Goal: Task Accomplishment & Management: Use online tool/utility

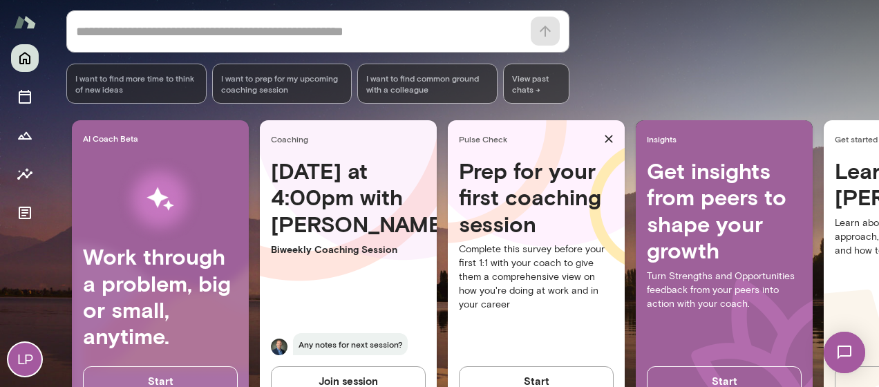
scroll to position [207, 0]
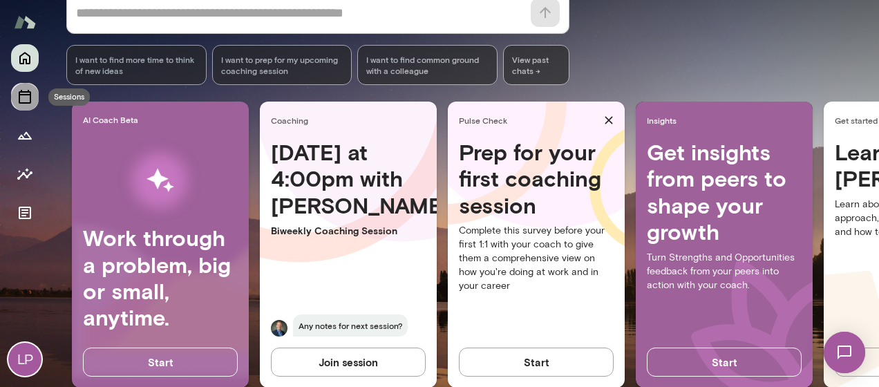
click at [24, 102] on icon "Sessions" at bounding box center [25, 97] width 12 height 14
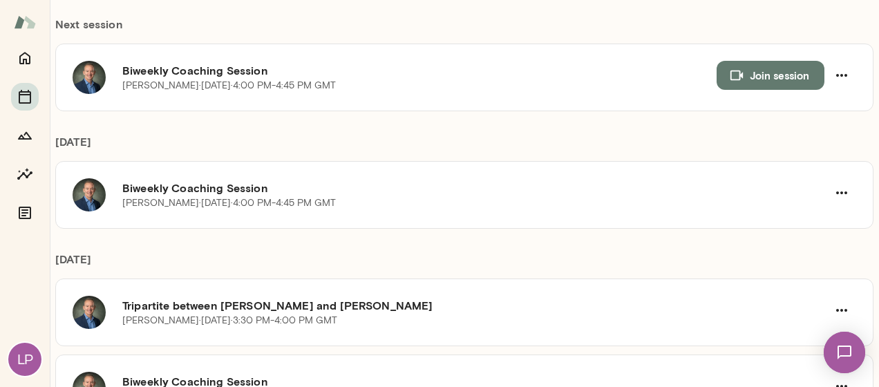
scroll to position [277, 0]
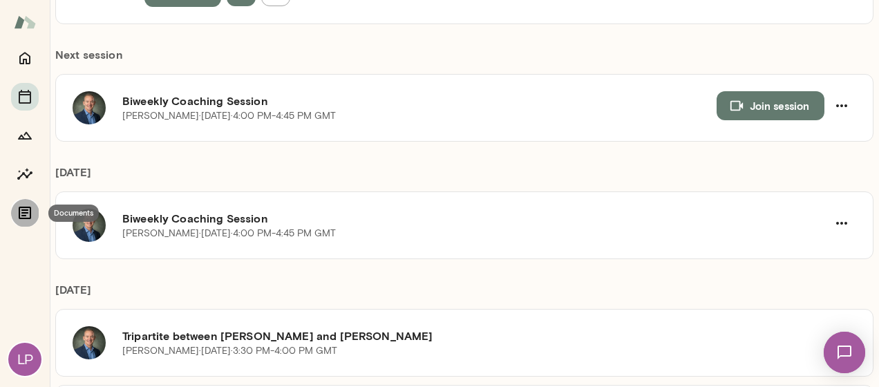
click at [20, 207] on icon "Documents" at bounding box center [25, 213] width 12 height 12
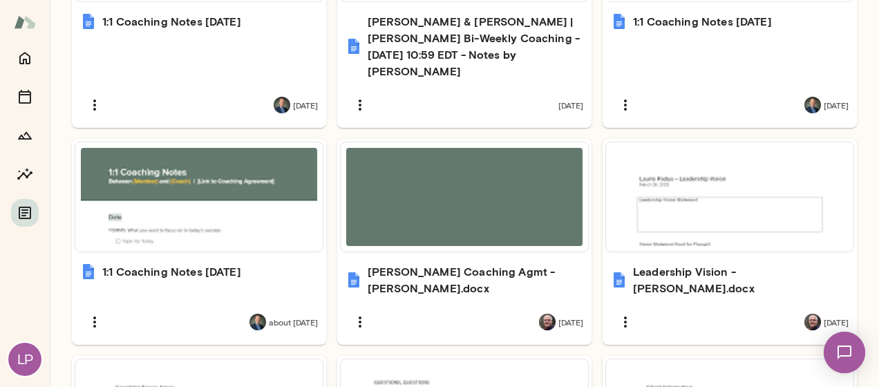
scroll to position [344, 0]
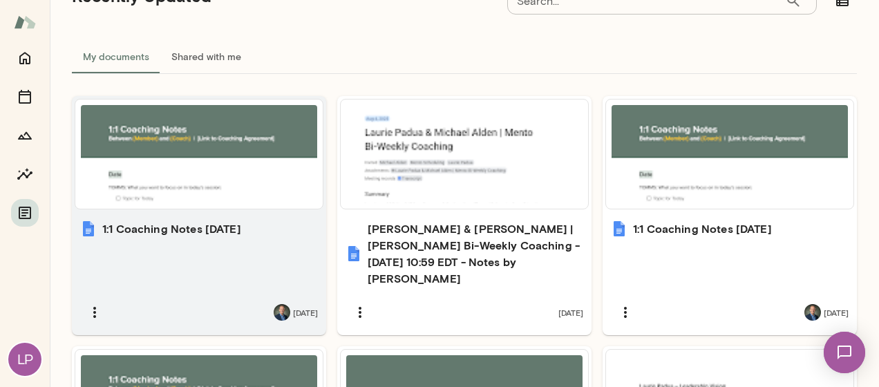
click at [169, 225] on h6 "1:1 Coaching Notes [DATE]" at bounding box center [171, 229] width 139 height 17
click at [94, 307] on icon "button" at bounding box center [94, 312] width 3 height 11
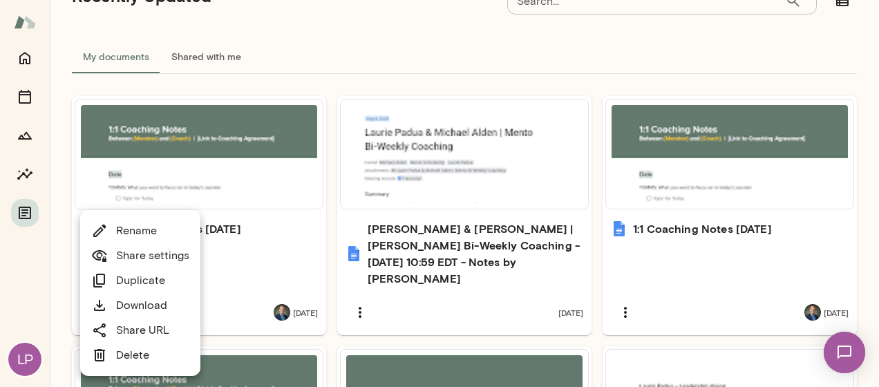
click at [151, 300] on link "Download" at bounding box center [129, 305] width 76 height 17
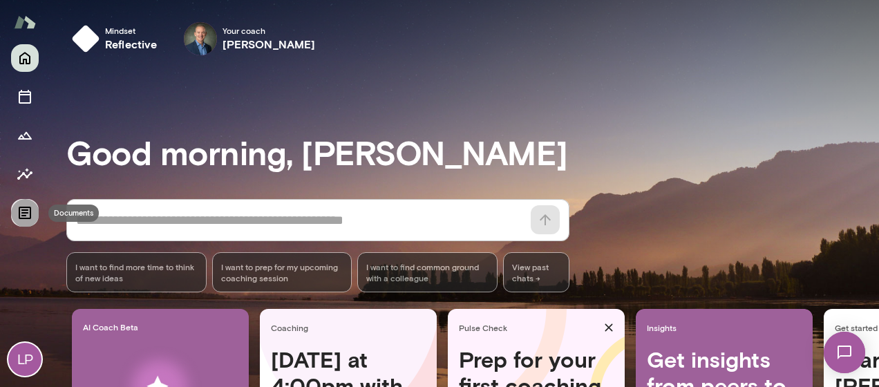
click at [27, 219] on icon "Documents" at bounding box center [25, 213] width 17 height 17
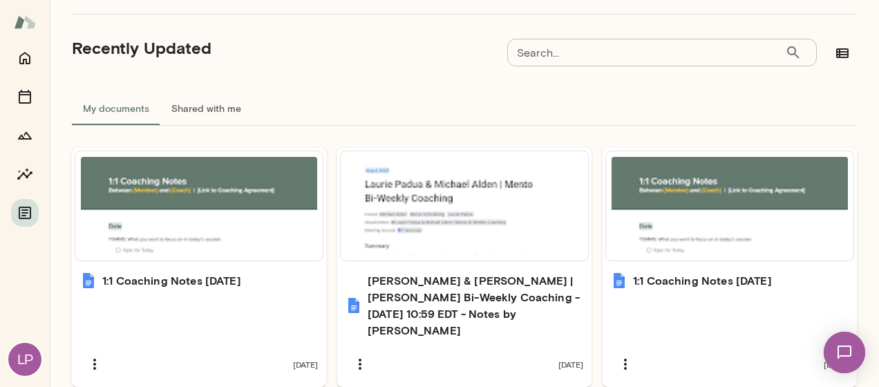
scroll to position [346, 0]
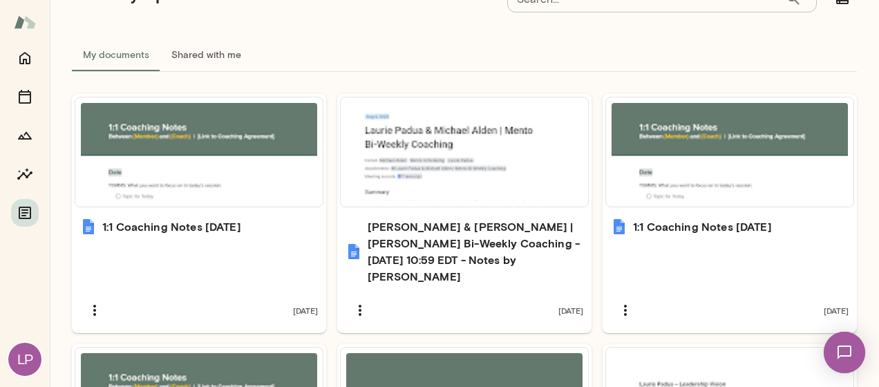
click at [225, 53] on button "Shared with me" at bounding box center [206, 54] width 92 height 33
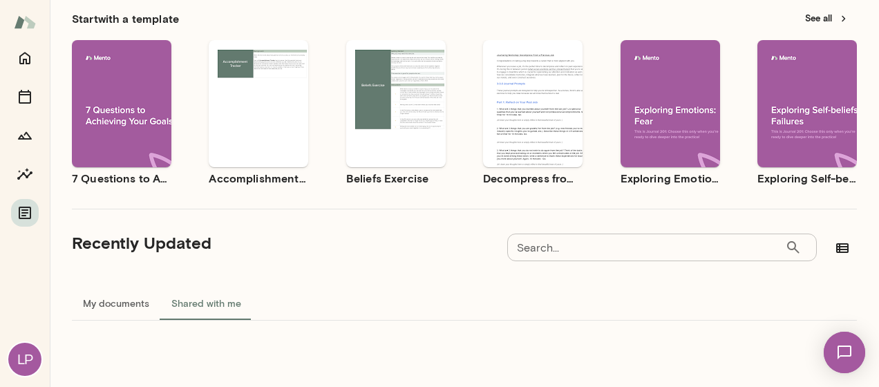
scroll to position [96, 0]
click at [846, 345] on img at bounding box center [844, 352] width 57 height 57
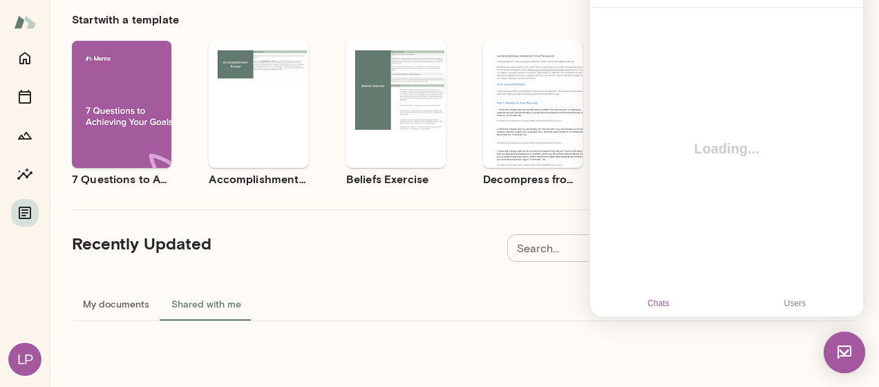
scroll to position [0, 0]
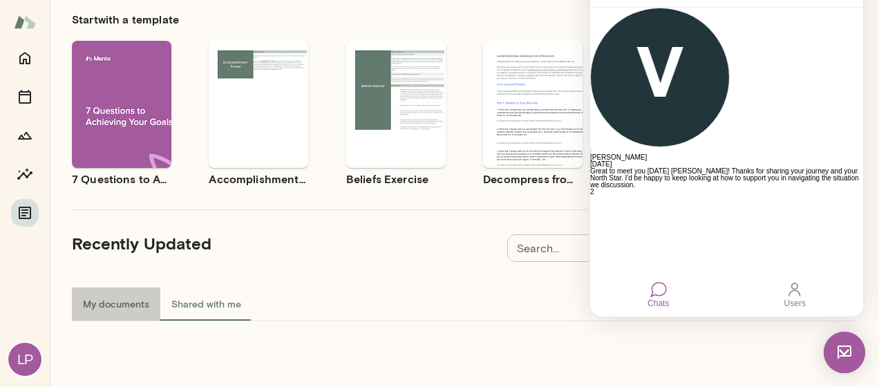
click at [115, 304] on button "My documents" at bounding box center [116, 304] width 88 height 33
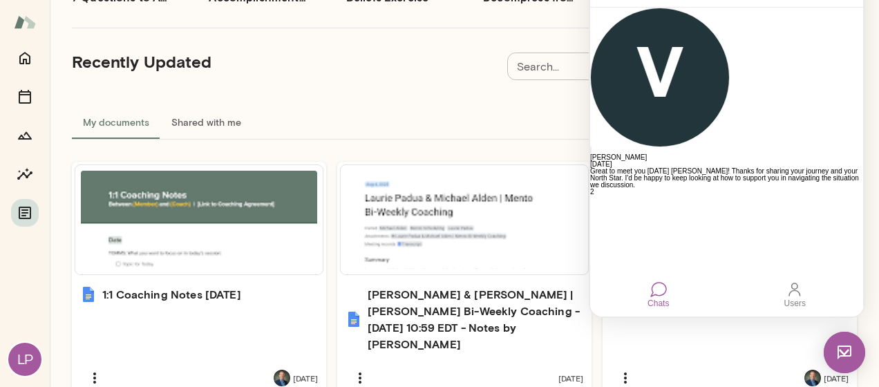
scroll to position [304, 0]
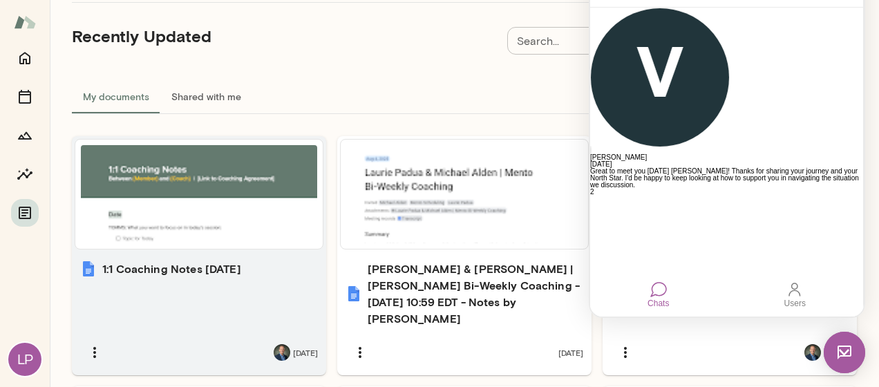
click at [136, 262] on h6 "1:1 Coaching Notes [DATE]" at bounding box center [171, 269] width 139 height 17
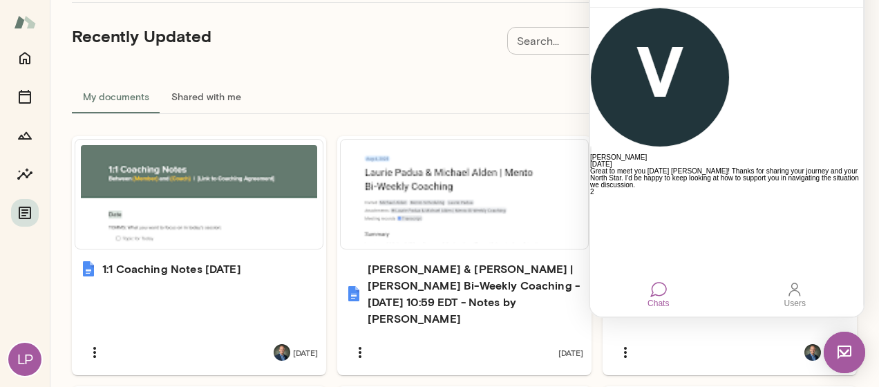
click at [449, 82] on div "My documents Shared with me" at bounding box center [464, 96] width 785 height 33
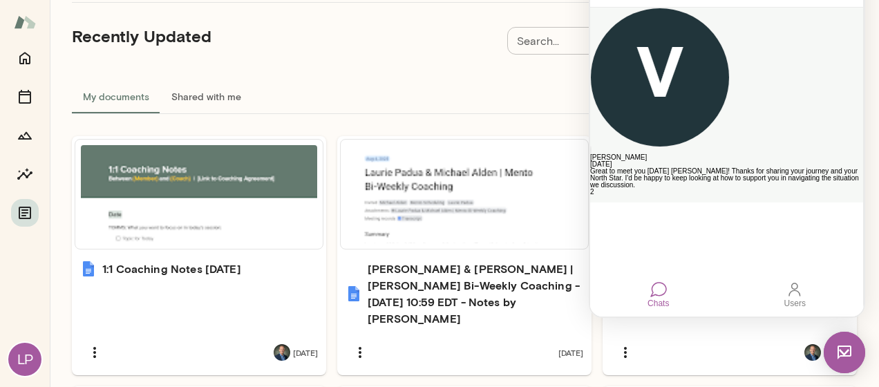
click at [599, 200] on button "button" at bounding box center [594, 200] width 8 height 1
click at [620, 263] on button "Cancel" at bounding box center [605, 267] width 30 height 9
click at [538, 91] on div "My documents Shared with me" at bounding box center [464, 96] width 785 height 33
click at [18, 173] on icon "Insights" at bounding box center [25, 174] width 17 height 17
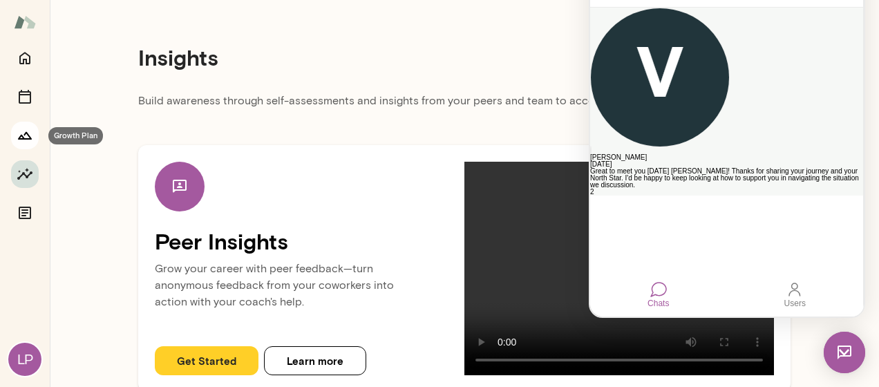
click at [24, 136] on icon "Growth Plan" at bounding box center [25, 136] width 14 height 8
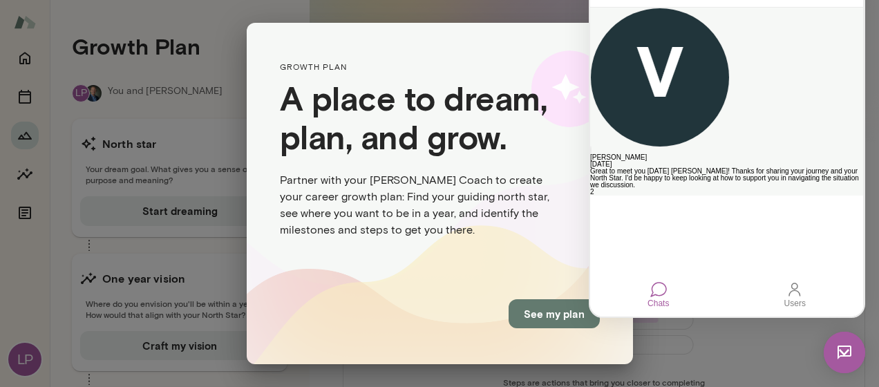
click at [19, 167] on div "GROWTH PLAN A place to dream, plan, and grow. Partner with your Mento Coach to …" at bounding box center [439, 193] width 879 height 387
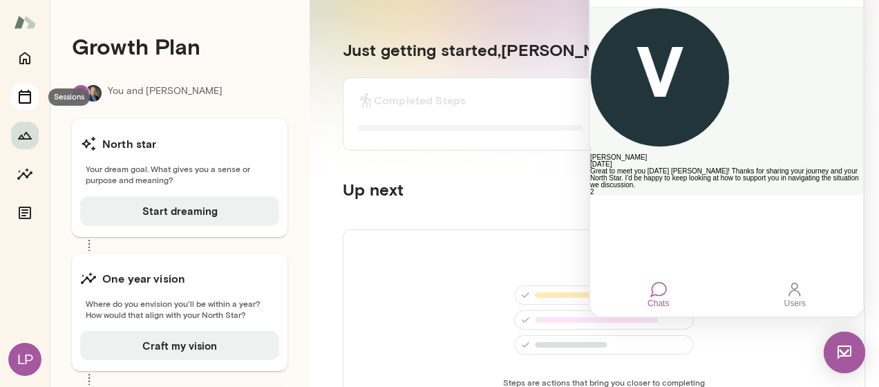
click at [23, 102] on icon "Sessions" at bounding box center [25, 97] width 12 height 14
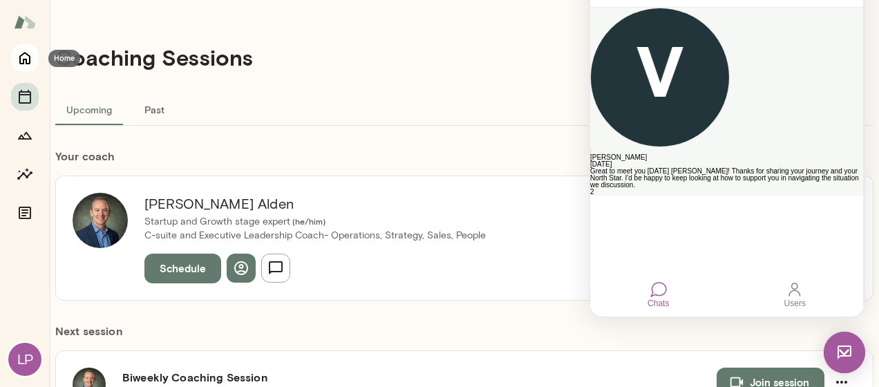
click at [29, 57] on icon "Home" at bounding box center [24, 59] width 11 height 12
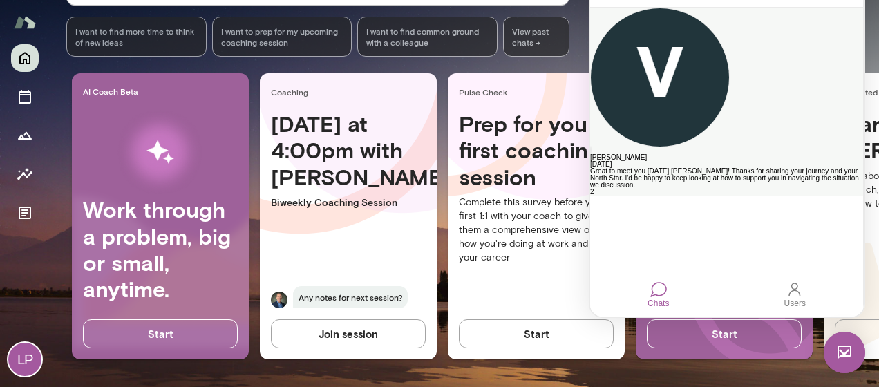
click at [660, 292] on div at bounding box center [659, 289] width 17 height 17
click at [536, 51] on div "Good morning, Laurie * ​ ​ I want to find more time to think of new ideas I wan…" at bounding box center [472, 108] width 813 height 523
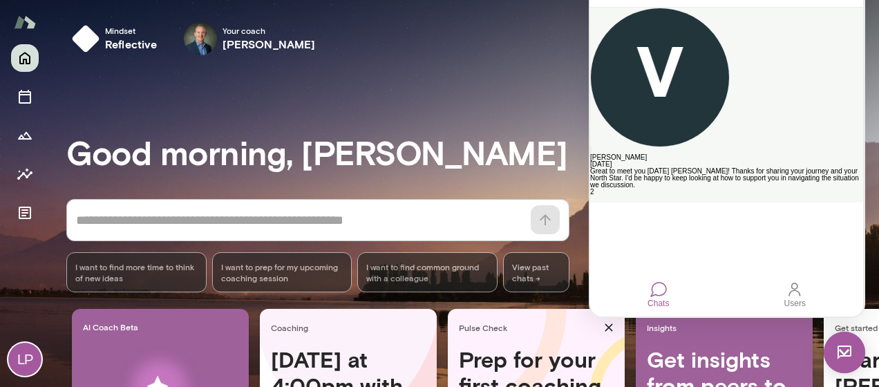
click at [599, 200] on button "button" at bounding box center [594, 200] width 8 height 1
click at [648, 263] on button "Delete" at bounding box center [634, 267] width 28 height 9
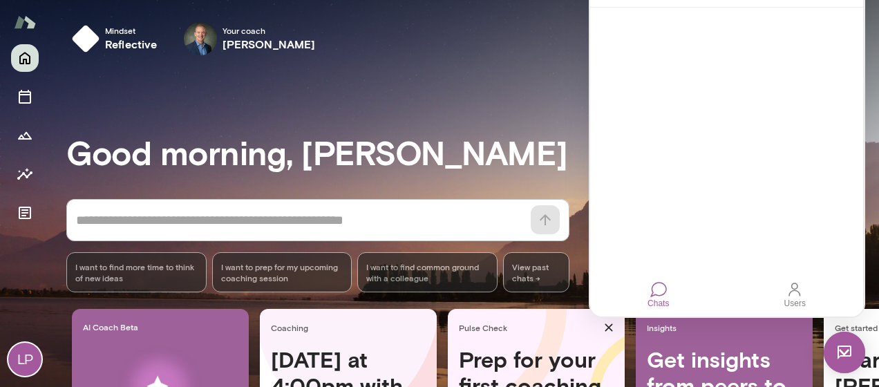
click at [548, 41] on div "Mindset reflective Your coach Michael Alden Your coach Michael" at bounding box center [472, 39] width 813 height 44
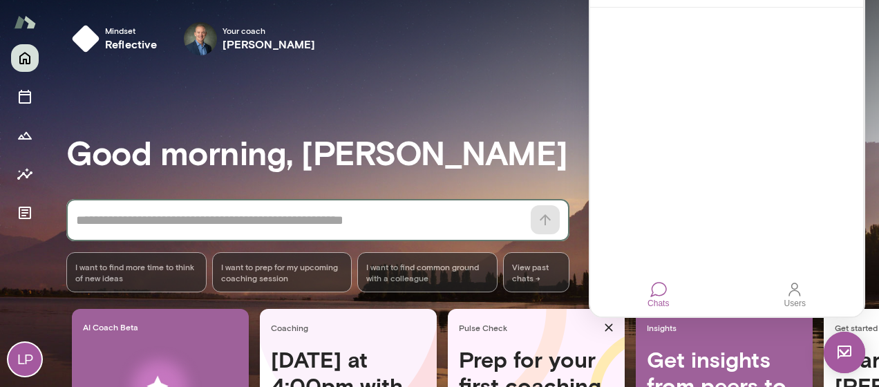
click at [295, 222] on textarea at bounding box center [299, 220] width 447 height 19
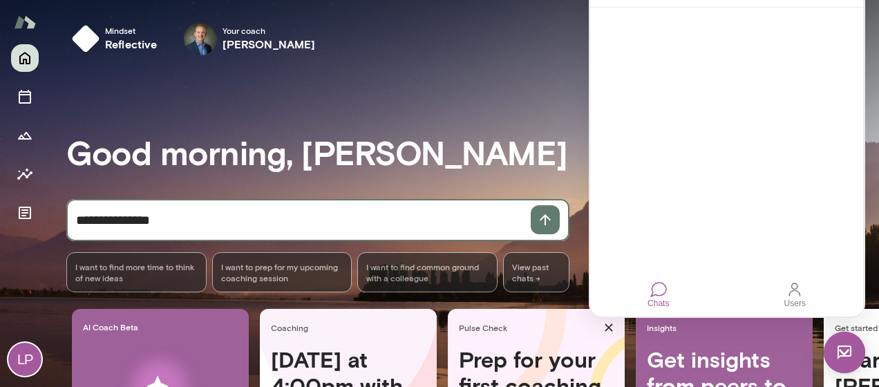
type textarea "**********"
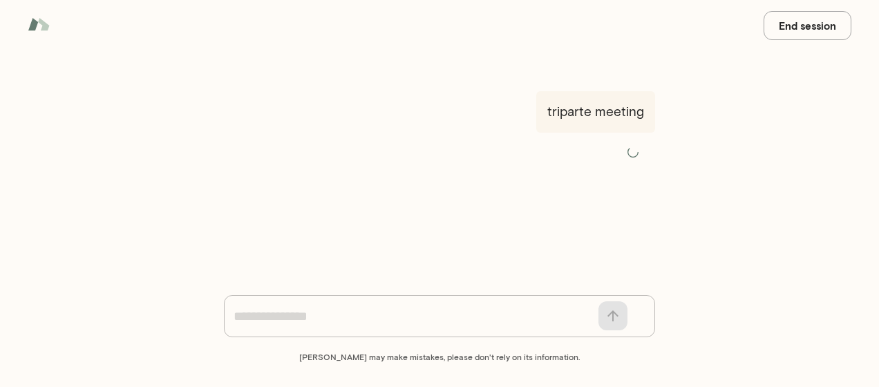
scroll to position [48, 0]
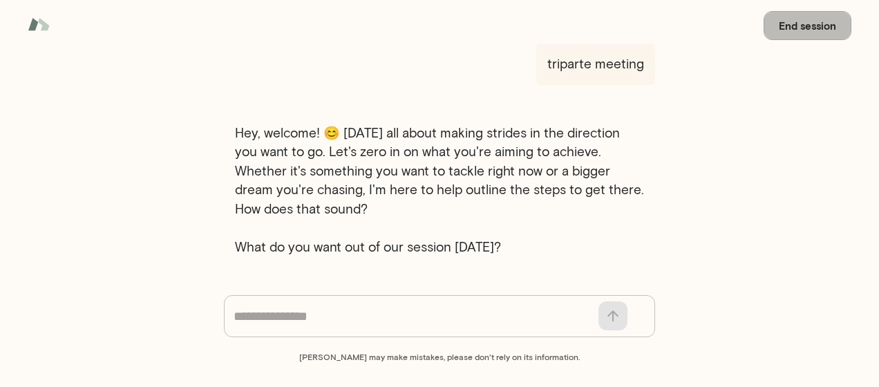
click at [787, 23] on button "End session" at bounding box center [808, 25] width 88 height 29
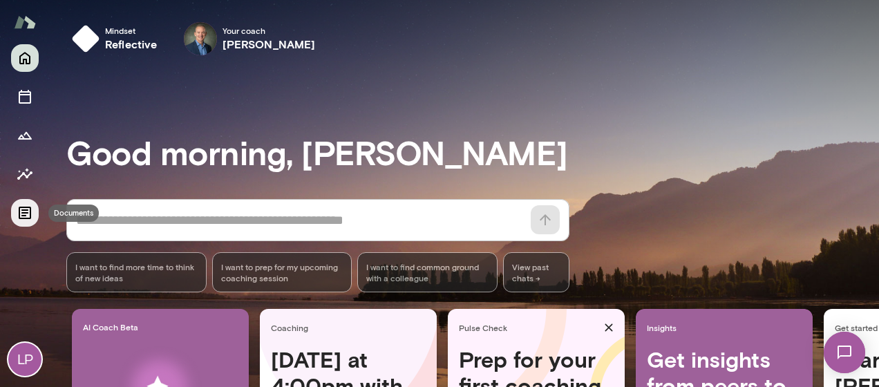
click at [26, 216] on icon "Documents" at bounding box center [25, 213] width 12 height 12
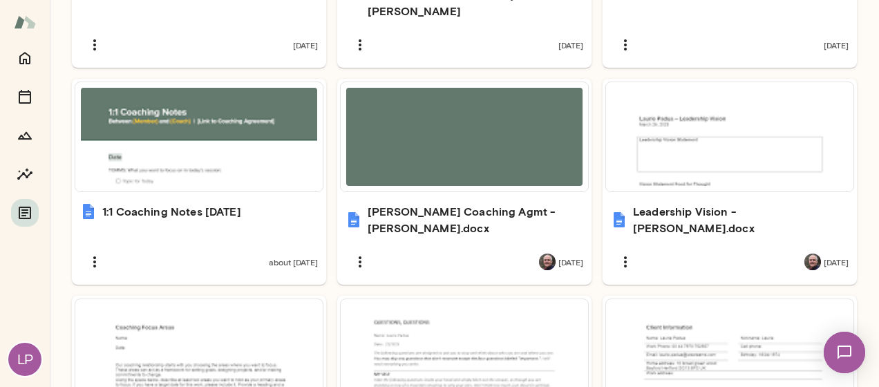
scroll to position [758, 0]
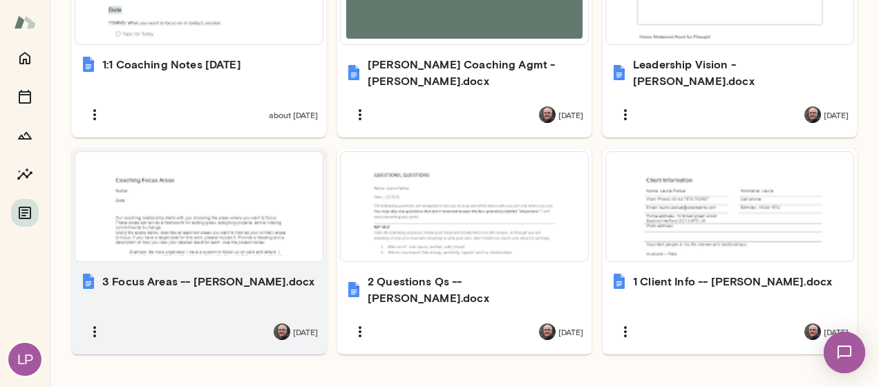
click at [221, 181] on div at bounding box center [199, 207] width 236 height 98
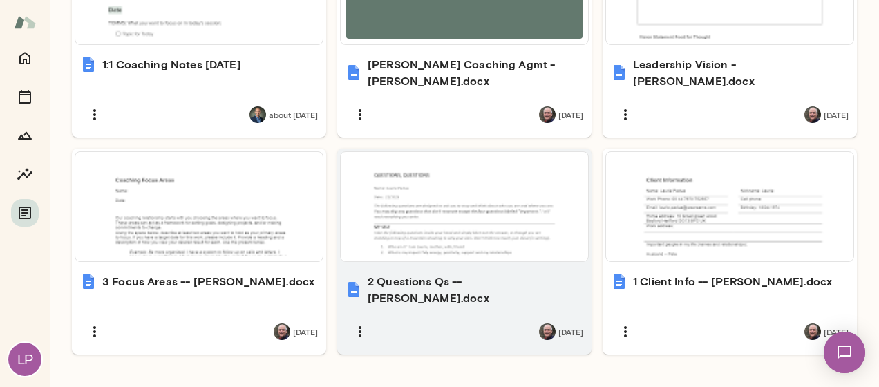
click at [474, 214] on div at bounding box center [464, 207] width 236 height 98
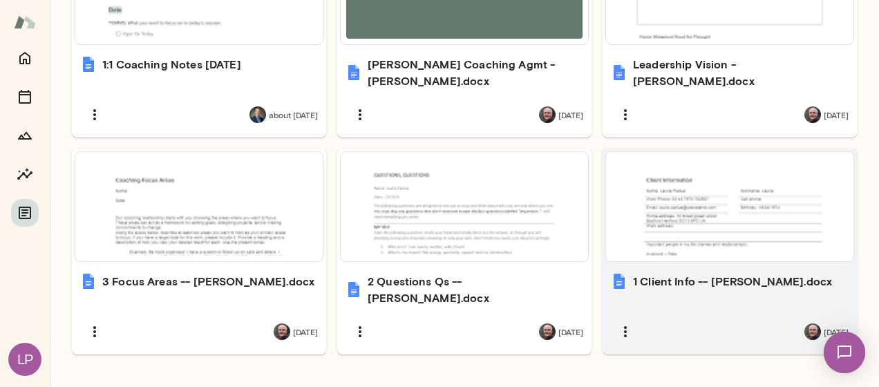
click at [689, 200] on div at bounding box center [730, 207] width 236 height 98
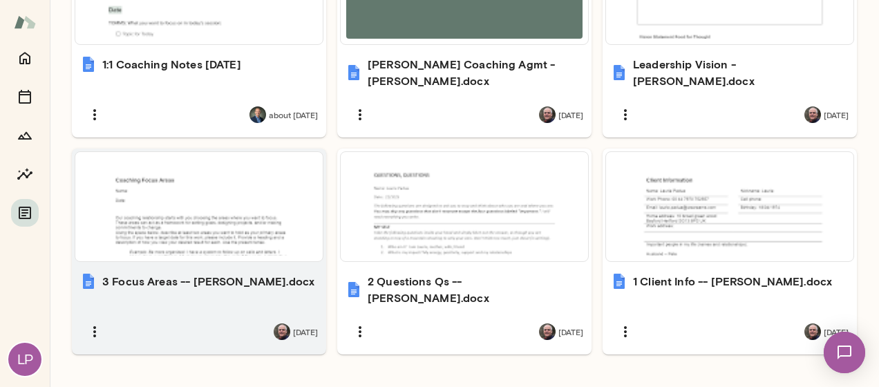
click at [180, 209] on div at bounding box center [199, 207] width 236 height 98
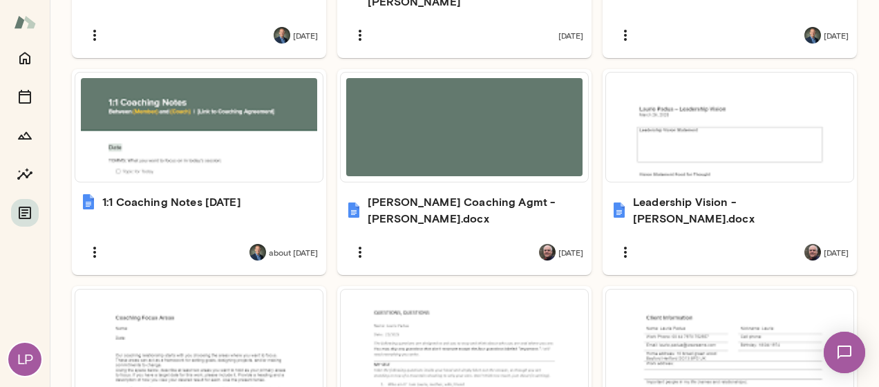
scroll to position [620, 0]
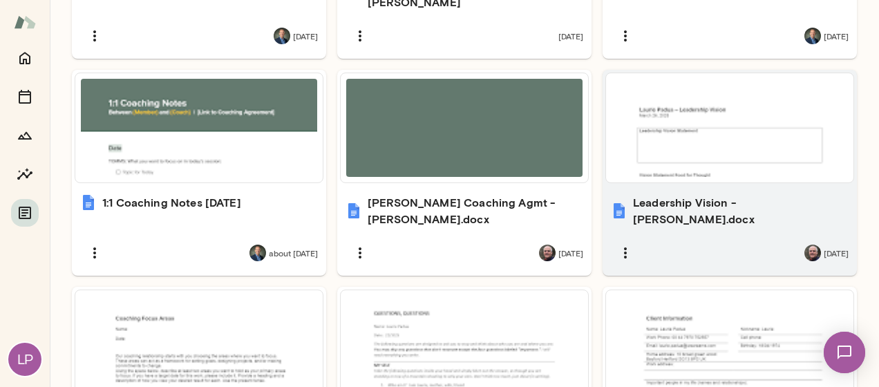
click at [718, 87] on div at bounding box center [730, 128] width 236 height 98
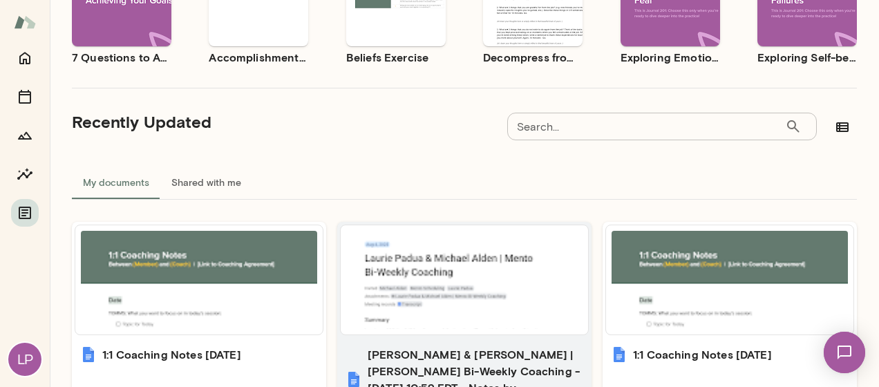
scroll to position [205, 0]
